Goal: Information Seeking & Learning: Learn about a topic

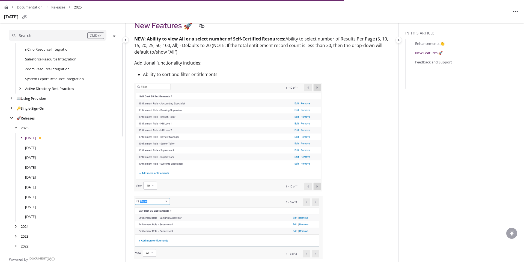
scroll to position [267, 0]
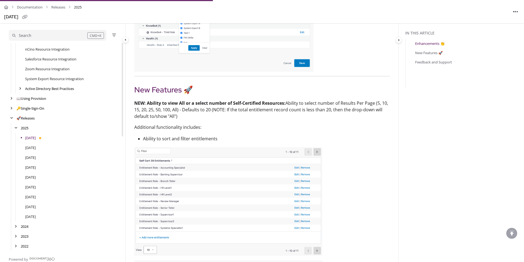
click at [36, 144] on div "[DATE]" at bounding box center [65, 148] width 112 height 10
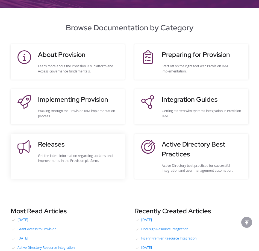
scroll to position [73, 0]
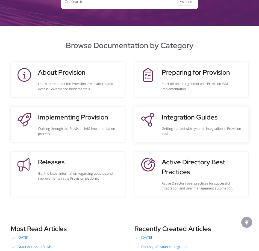
click at [162, 119] on h3 "Integration Guides" at bounding box center [202, 117] width 81 height 10
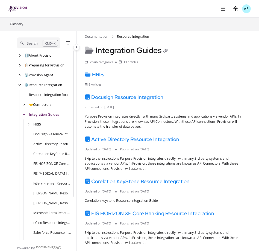
scroll to position [10, 0]
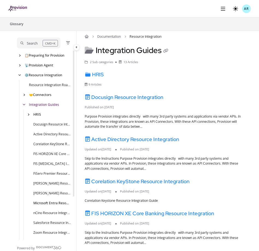
click at [43, 204] on link "Microsoft Entra Resource Integration" at bounding box center [52, 203] width 38 height 5
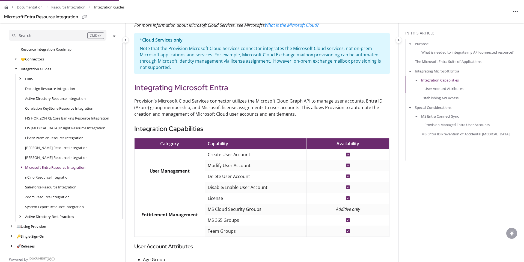
scroll to position [337, 0]
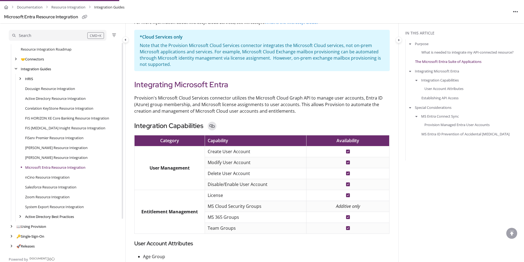
click at [214, 125] on icon "Copy link to Integration Capabilities" at bounding box center [212, 126] width 7 height 7
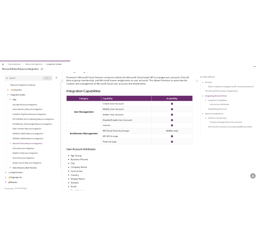
scroll to position [419, 0]
